Goal: Complete application form

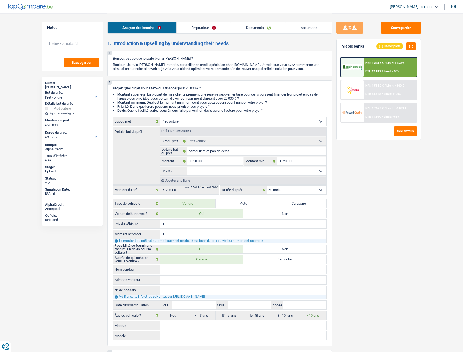
select select "car"
select select "60"
select select "car"
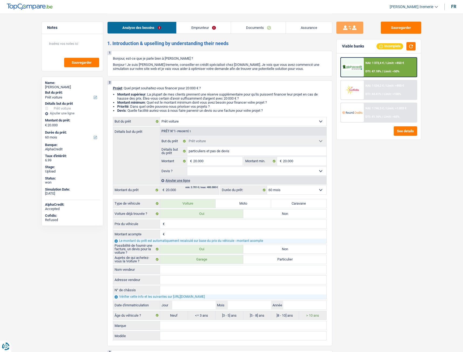
select select "60"
select select "worker"
select select "netSalary"
select select "mealVouchers"
select select "rents"
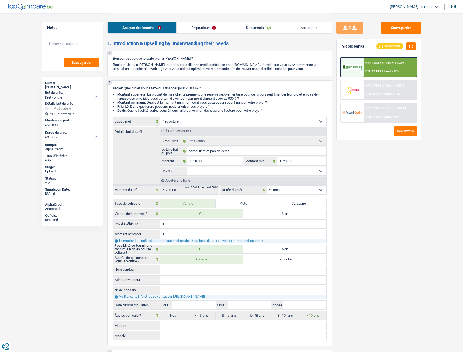
select select "personalLoan"
select select "other"
select select "24"
select select "car"
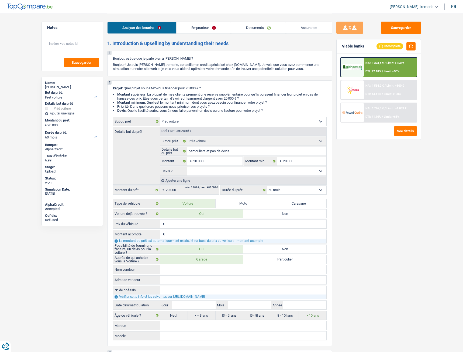
select select "60"
select select "worker"
select select "netSalary"
select select "mealVouchers"
select select "BE"
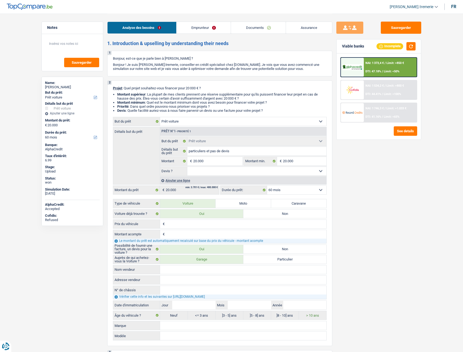
select select "bigCompanies"
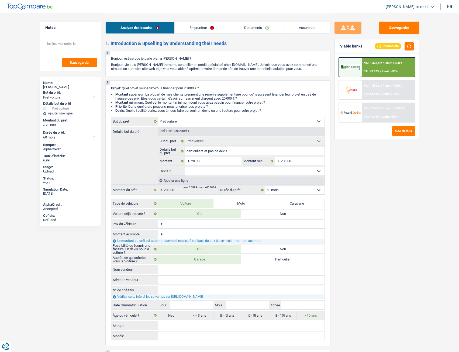
click at [211, 33] on li "Emprunteur" at bounding box center [201, 28] width 55 height 12
click at [207, 30] on link "Emprunteur" at bounding box center [202, 28] width 54 height 12
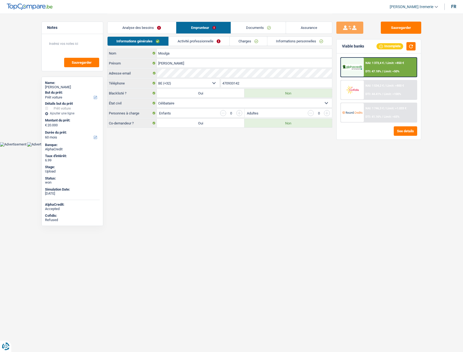
click at [218, 42] on link "Activité professionnelle" at bounding box center [199, 41] width 61 height 9
